Goal: Browse casually: Explore the website without a specific task or goal

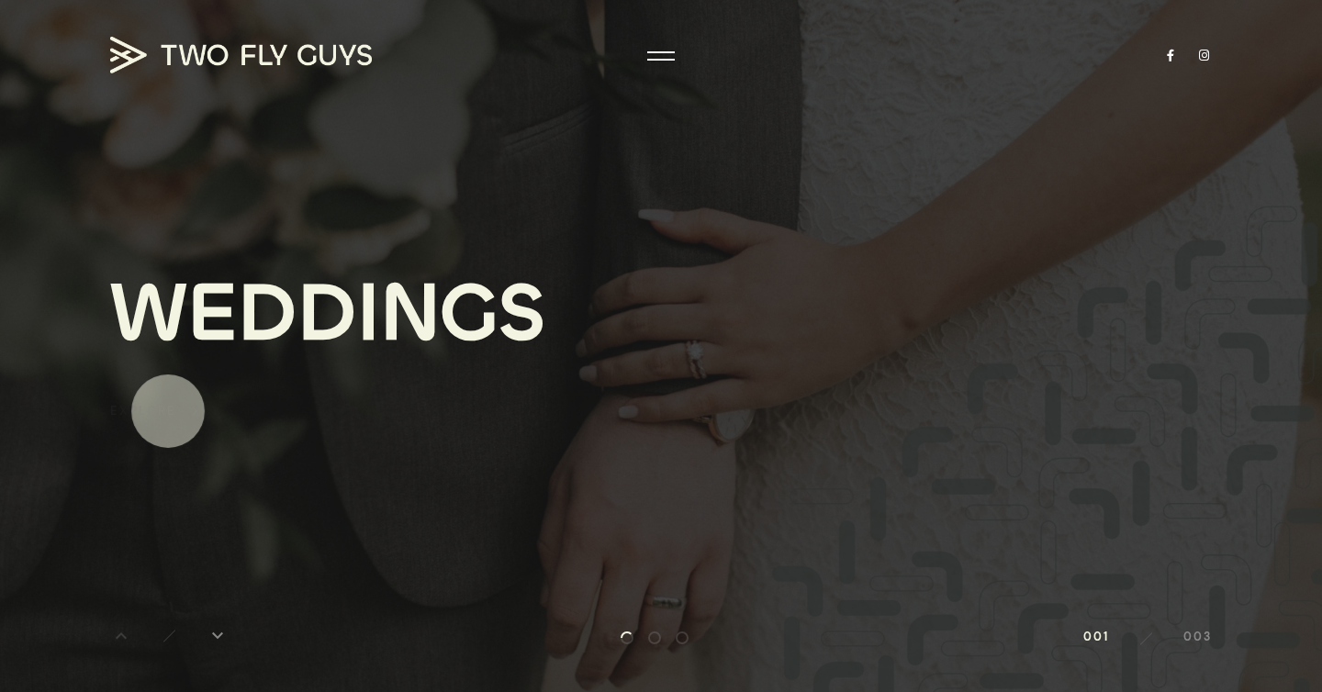
click at [168, 411] on div "Explore" at bounding box center [143, 410] width 66 height 21
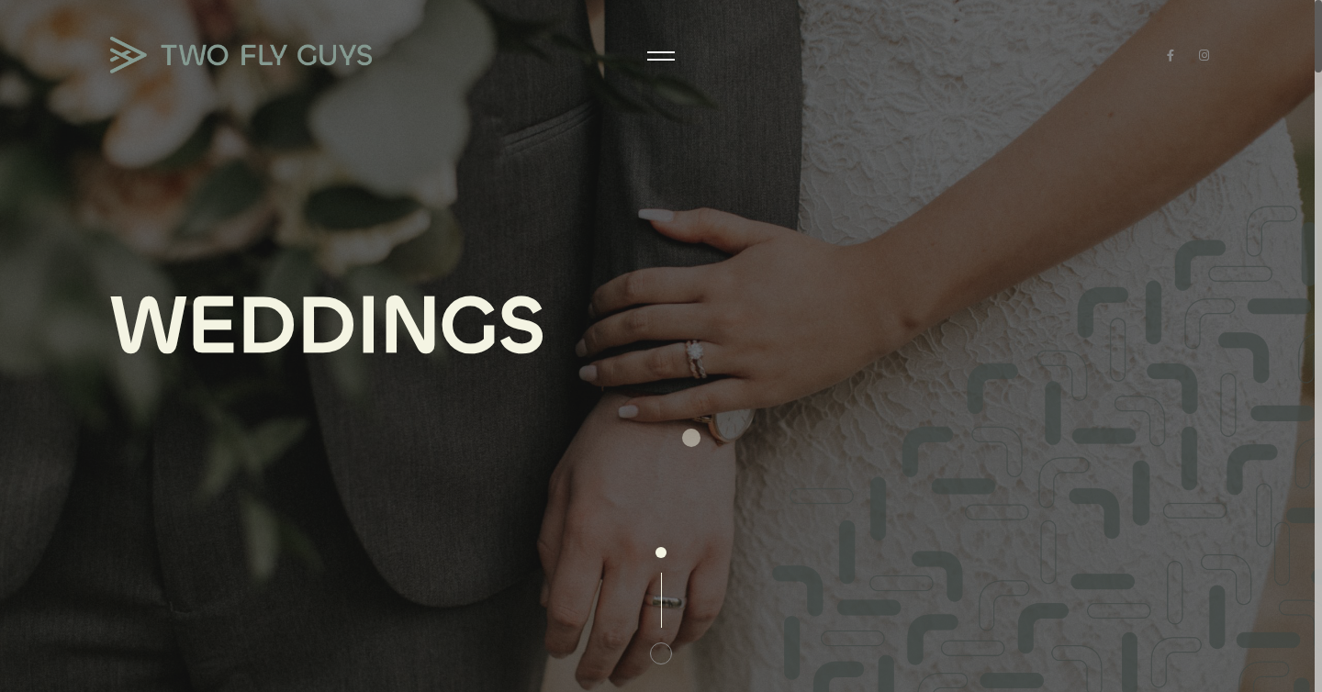
click at [691, 438] on div "W E D D I N G S" at bounding box center [661, 346] width 1322 height 692
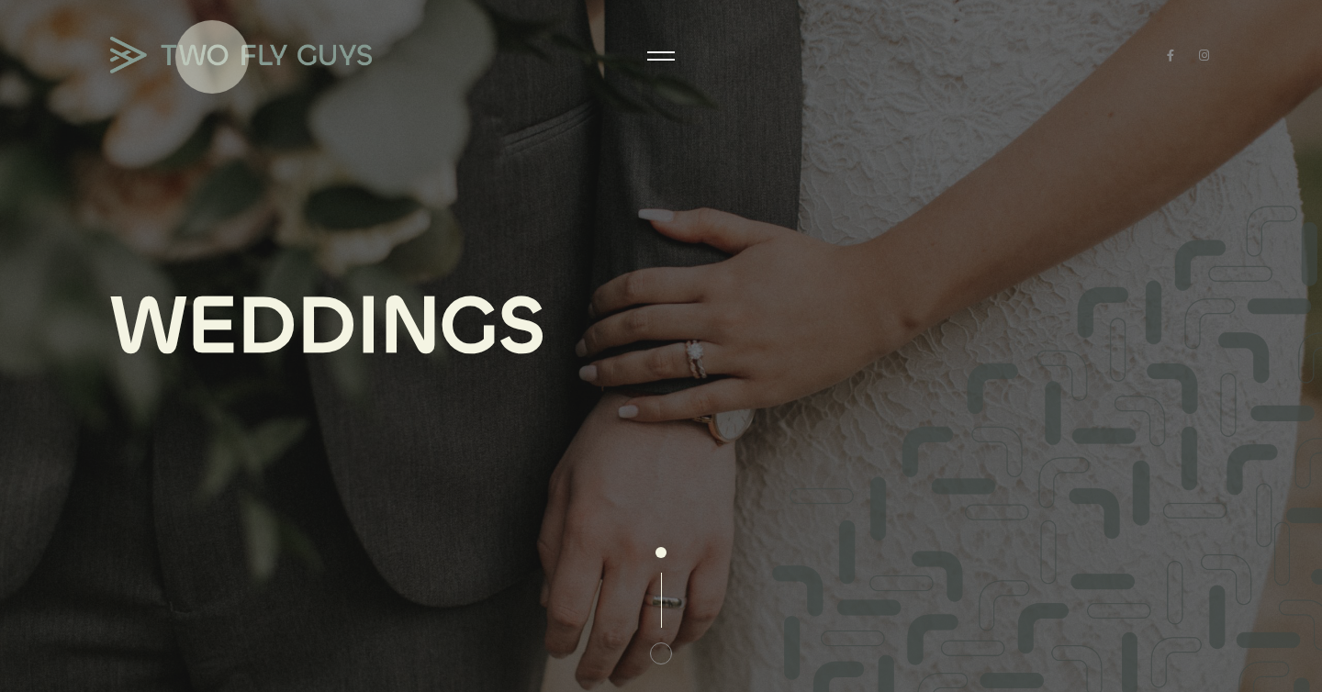
click at [212, 57] on img at bounding box center [241, 55] width 262 height 37
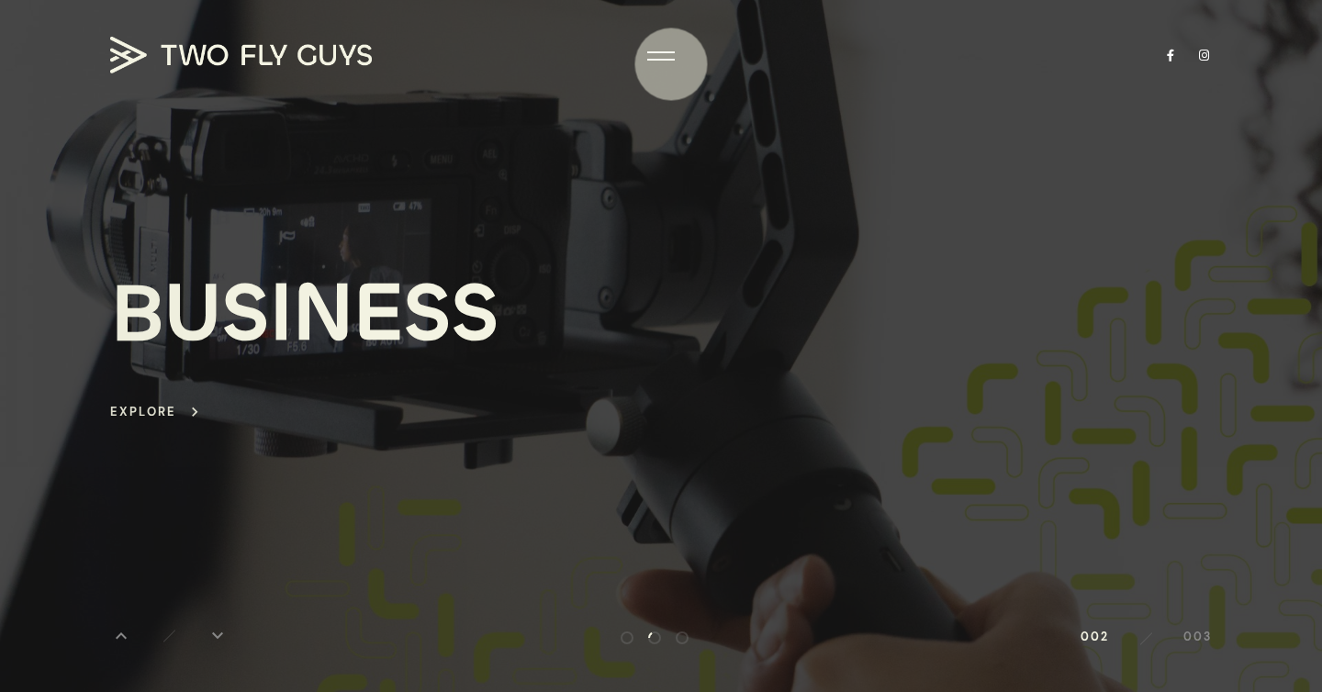
click at [671, 64] on div at bounding box center [661, 56] width 28 height 18
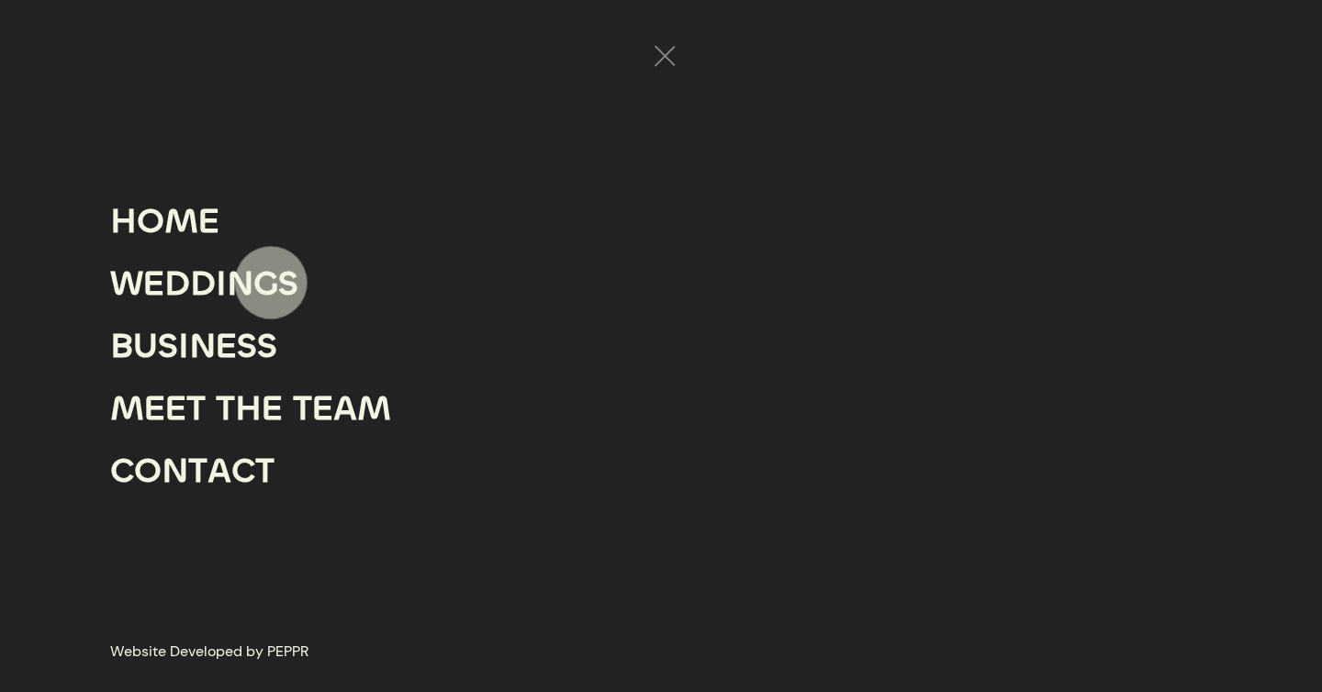
click at [271, 283] on div "G" at bounding box center [265, 284] width 25 height 62
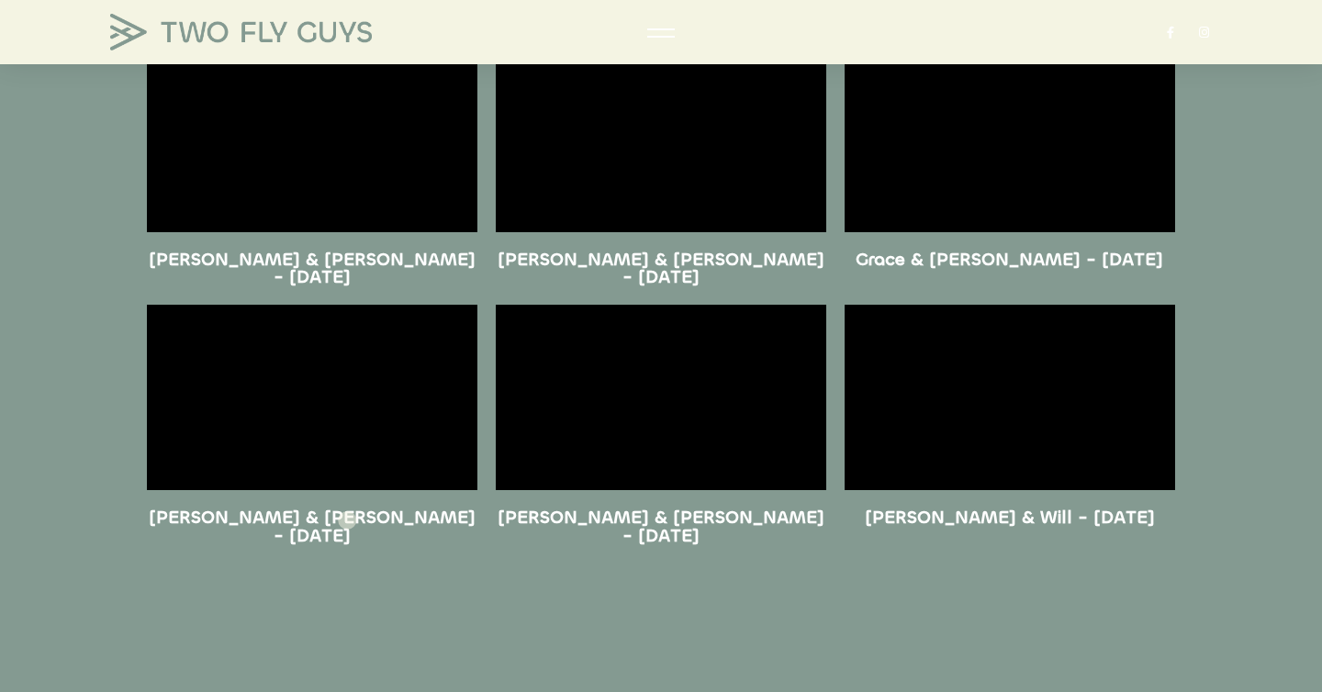
click at [347, 521] on h5 "[PERSON_NAME] & [PERSON_NAME] - [DATE]" at bounding box center [312, 527] width 331 height 36
